Goal: Transaction & Acquisition: Purchase product/service

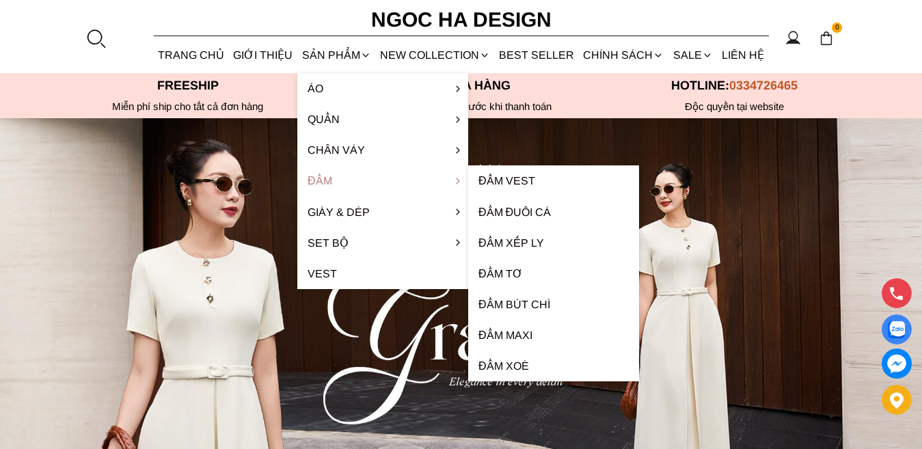
click at [322, 181] on link "Đầm" at bounding box center [382, 180] width 171 height 31
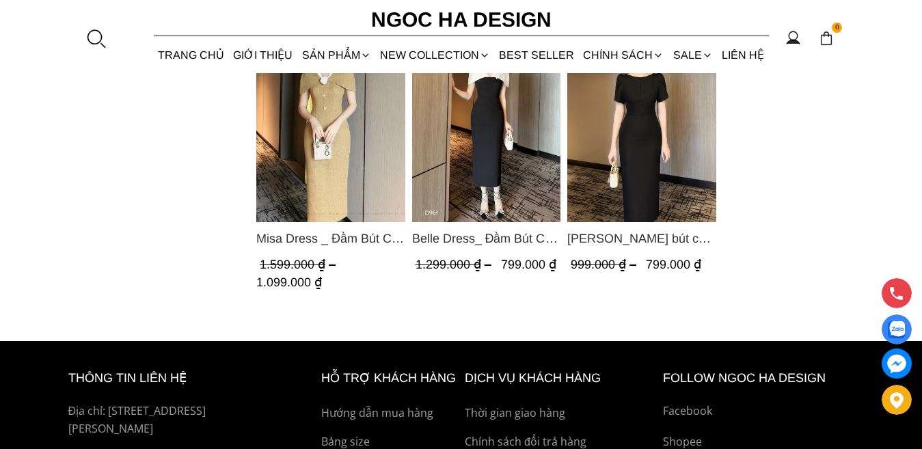
scroll to position [1436, 0]
